Goal: Task Accomplishment & Management: Use online tool/utility

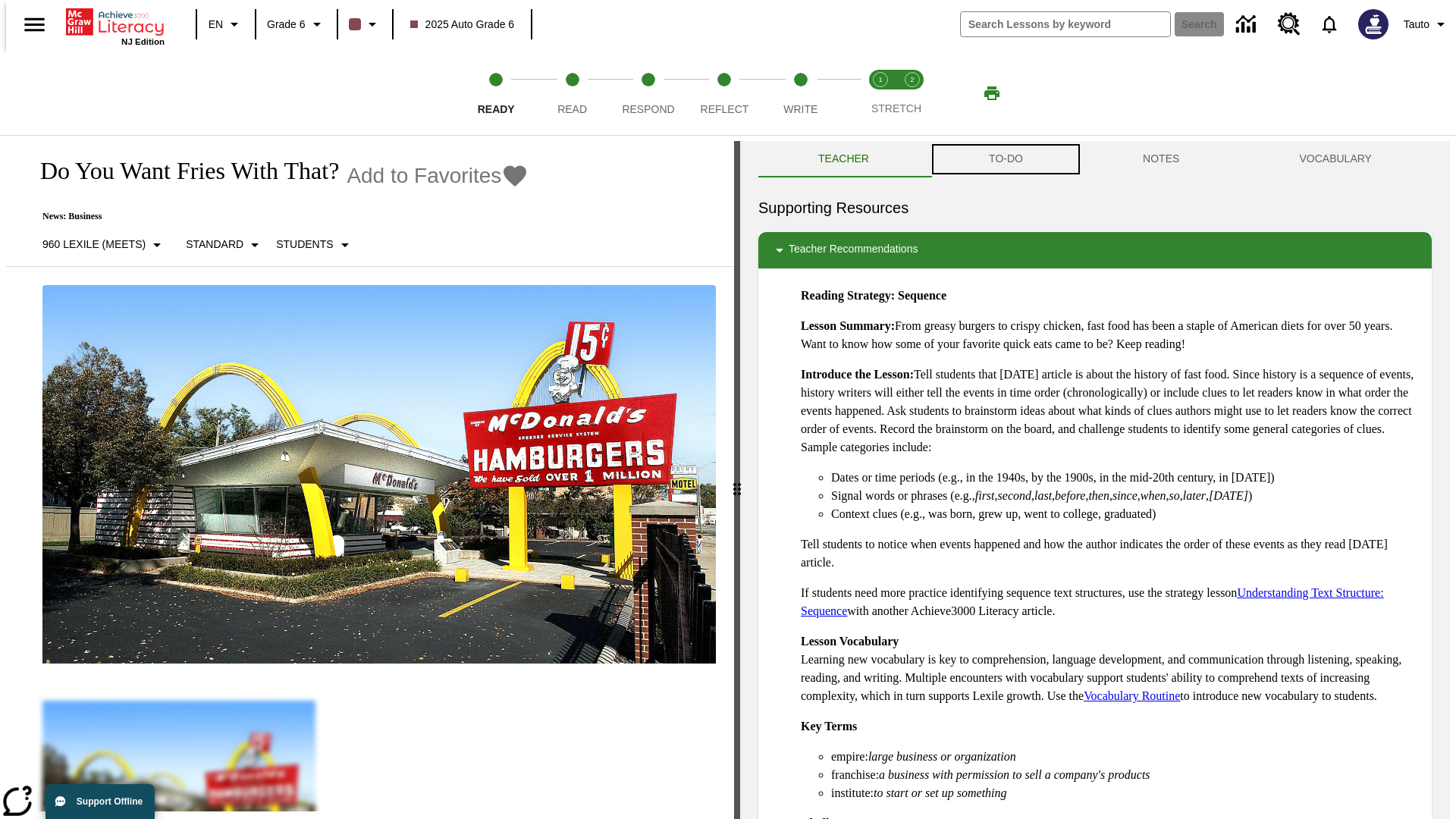
click at [1004, 160] on button "TO-DO" at bounding box center [1006, 159] width 154 height 37
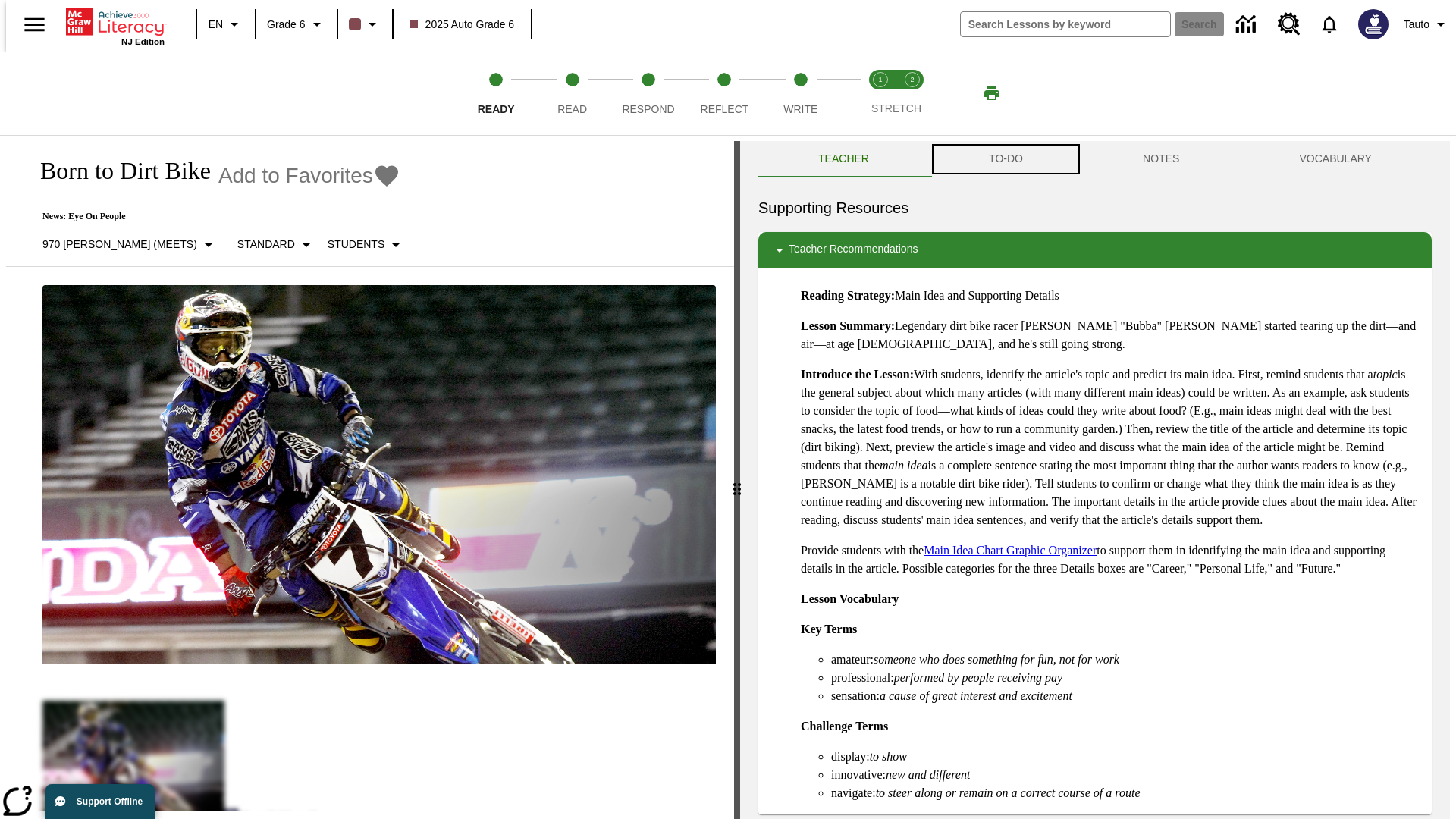
click at [1004, 160] on button "TO-DO" at bounding box center [1006, 159] width 154 height 37
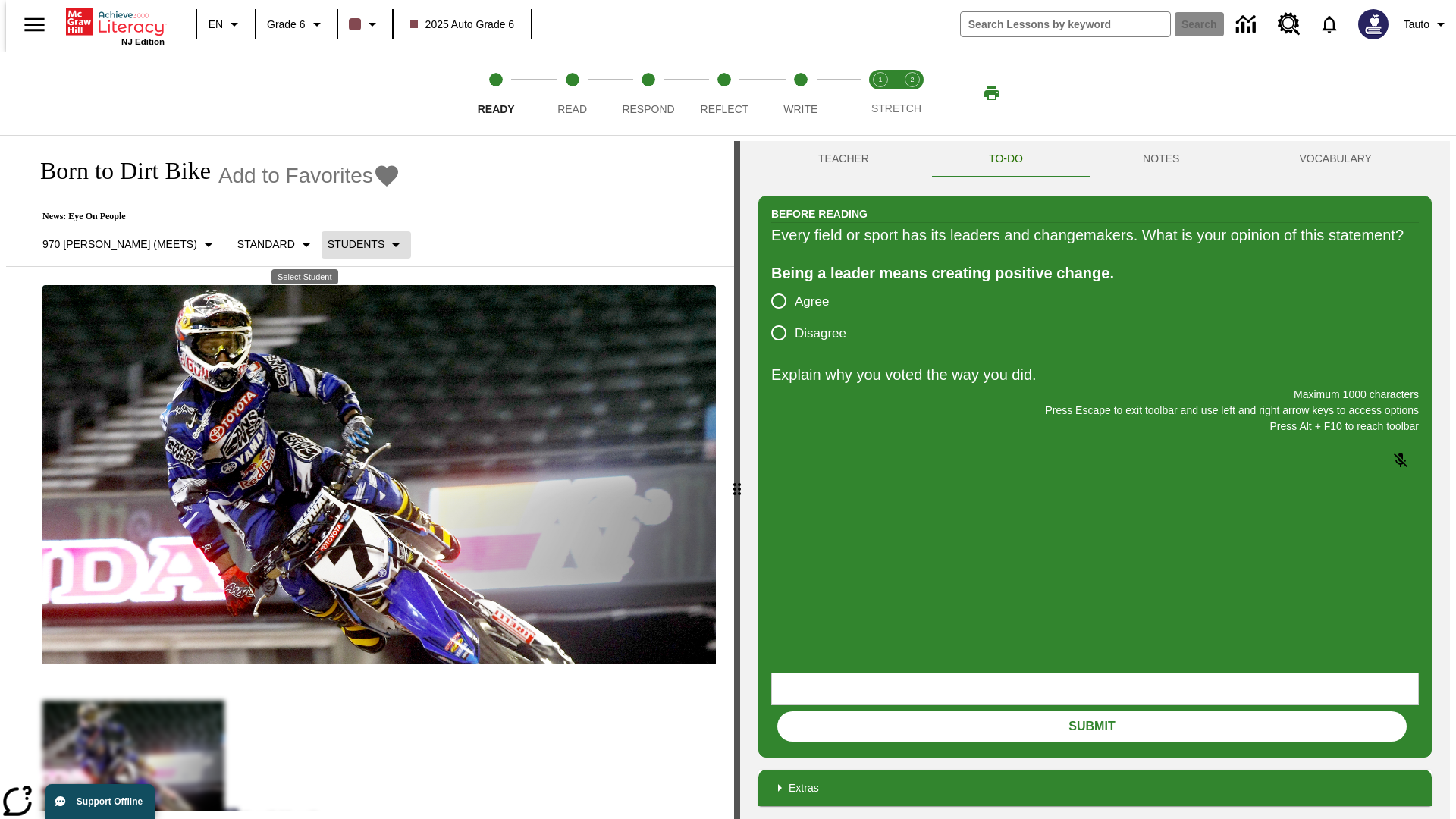
click at [328, 245] on p "Students" at bounding box center [357, 244] width 57 height 16
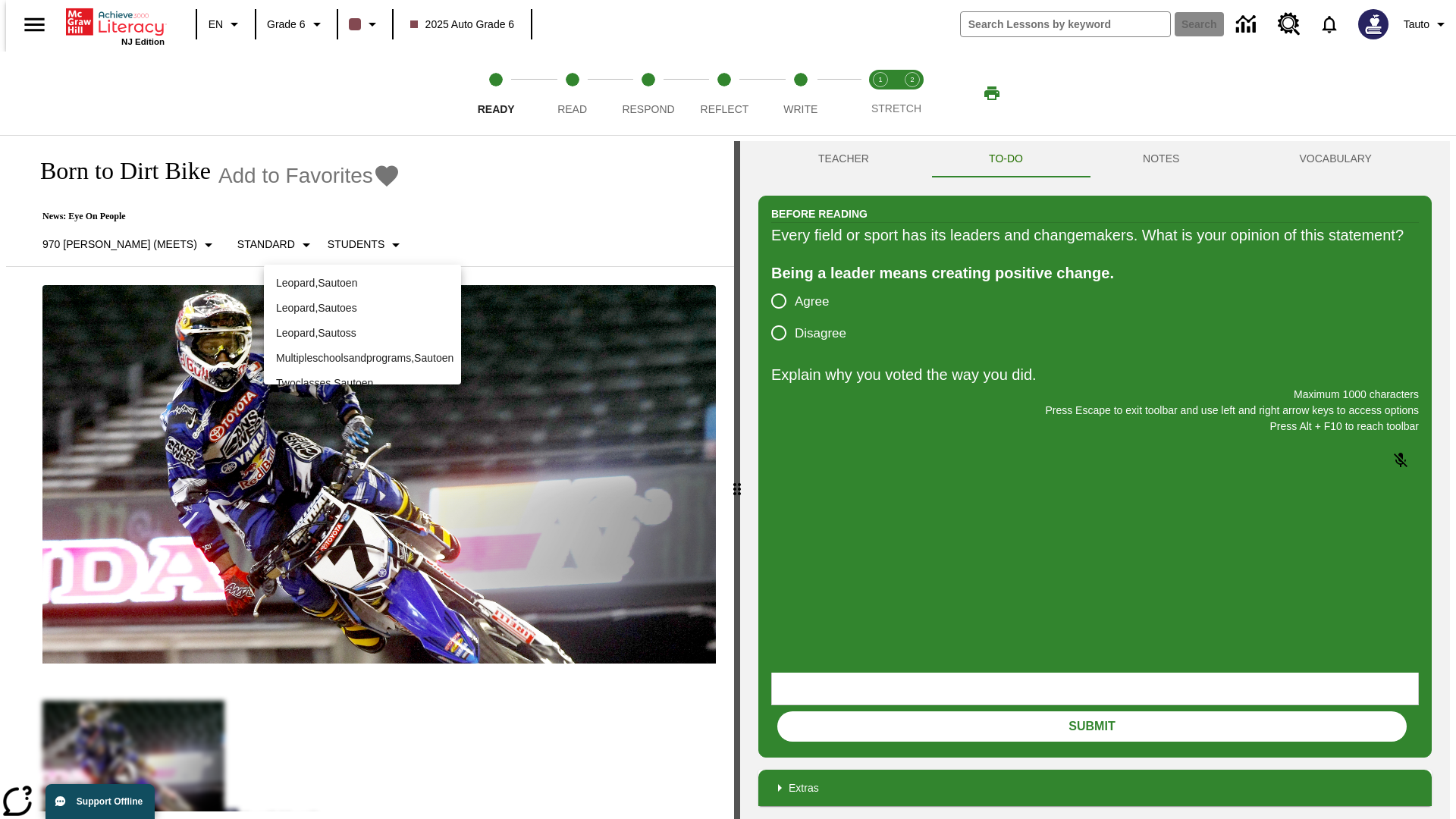
click at [362, 283] on p "Leopard , Sautoen" at bounding box center [362, 283] width 173 height 16
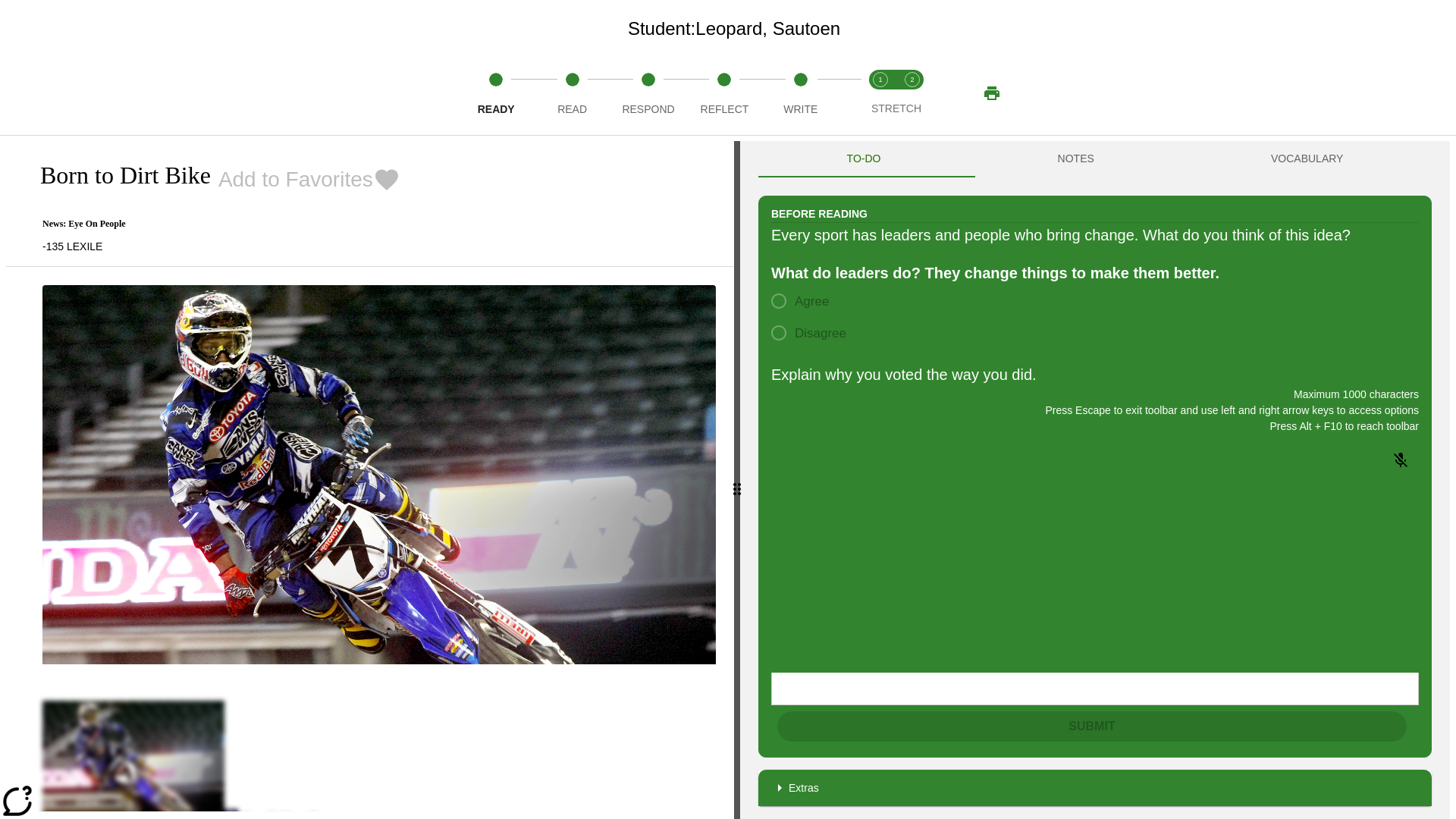
scroll to position [98, 0]
